Goal: Task Accomplishment & Management: Manage account settings

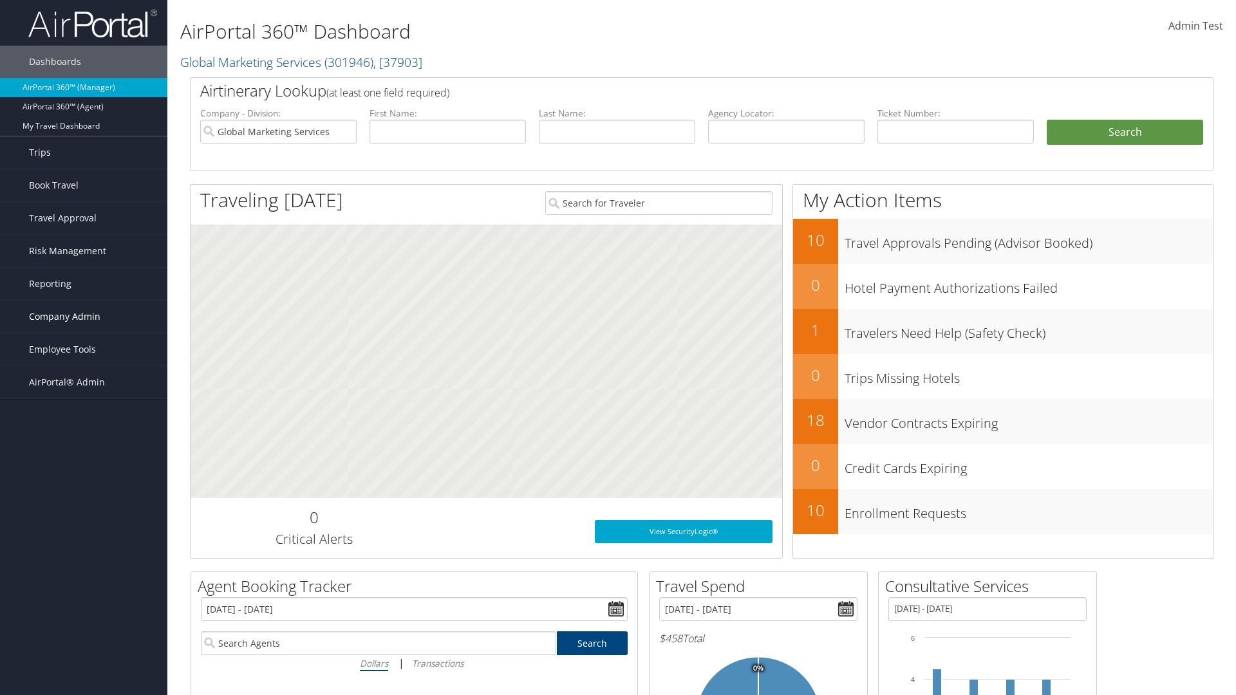
click at [84, 317] on span "Company Admin" at bounding box center [64, 317] width 71 height 32
click at [0, 0] on link "Travel Policy" at bounding box center [0, 0] width 0 height 0
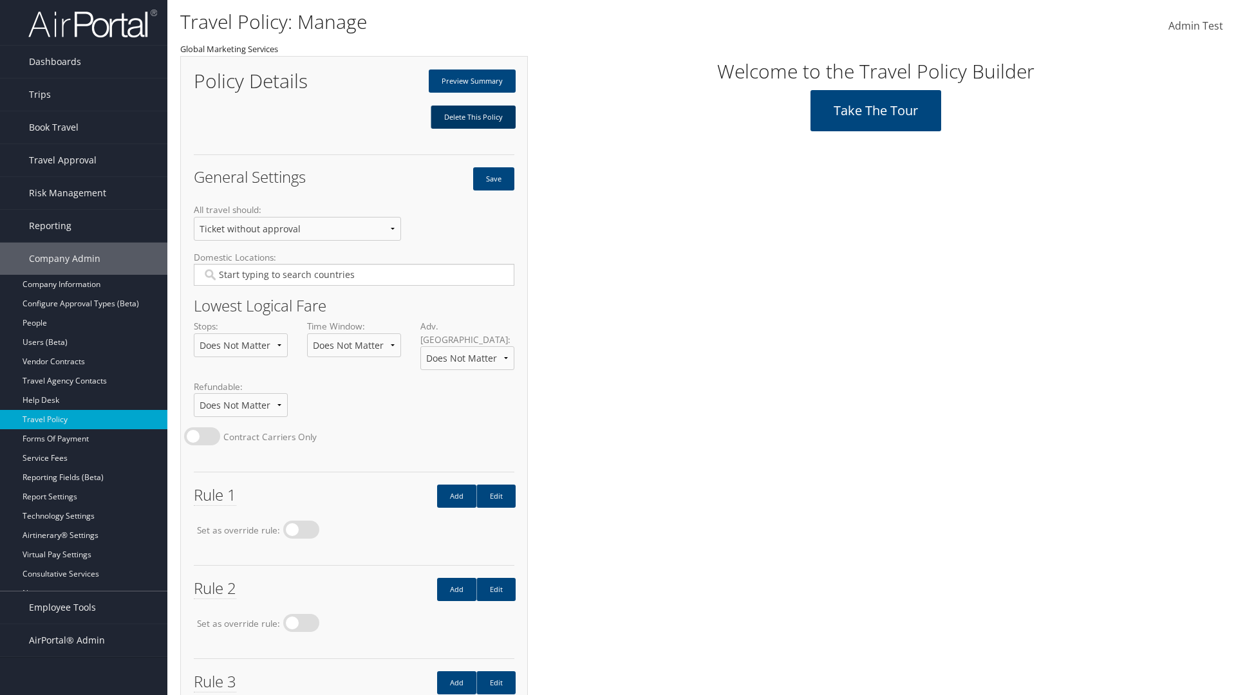
click at [473, 117] on link "Delete This Policy" at bounding box center [473, 117] width 85 height 23
click at [0, 0] on input "Type YES to continue:" at bounding box center [0, 0] width 0 height 0
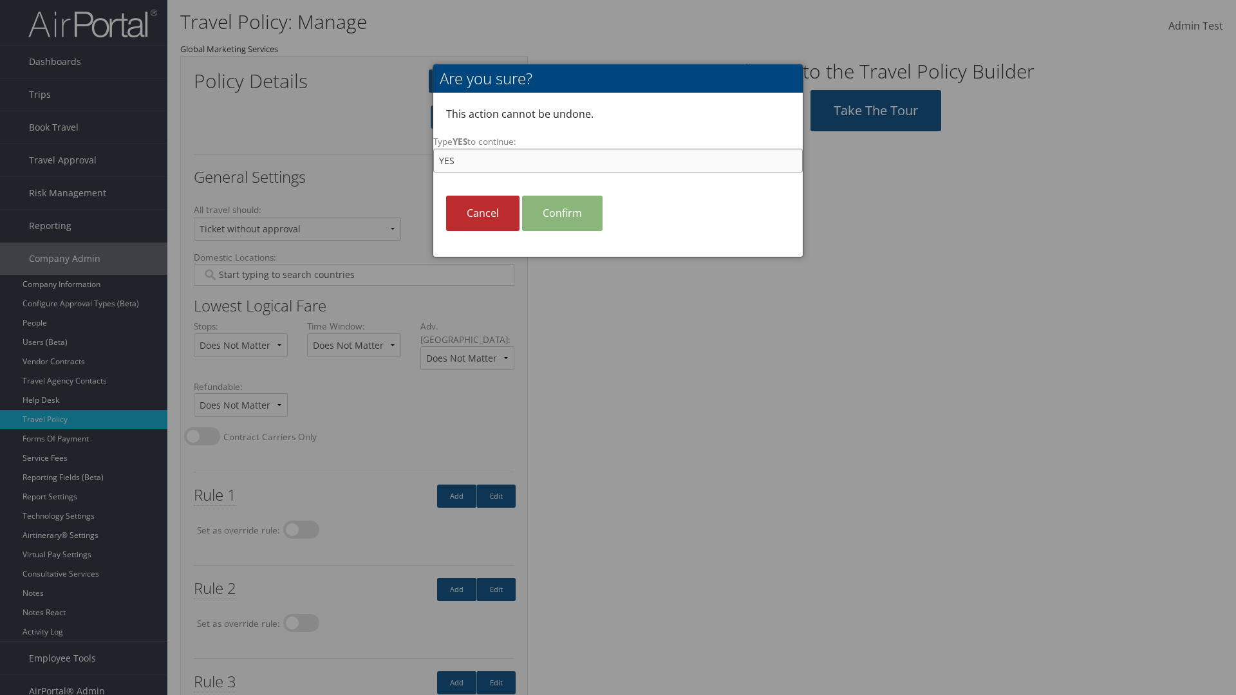
type input "YES"
click at [562, 213] on link "Confirm" at bounding box center [562, 213] width 80 height 35
